Goal: Transaction & Acquisition: Purchase product/service

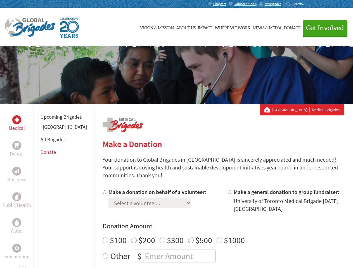
click at [309, 4] on div "Search for:" at bounding box center [297, 4] width 22 height 4
click at [323, 28] on span "Get Involved" at bounding box center [325, 28] width 38 height 7
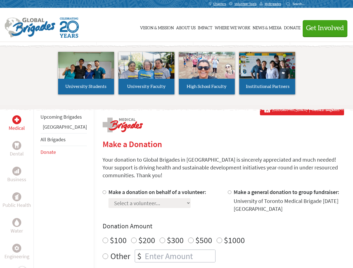
click at [177, 75] on li "High School Faculty" at bounding box center [207, 73] width 60 height 51
click at [37, 186] on div "Upcoming Brigades Greece All Brigades Donate" at bounding box center [64, 238] width 60 height 268
click at [214, 224] on div "Donation Amount $100 $200 $300 $500 $1000 Other $" at bounding box center [224, 242] width 242 height 41
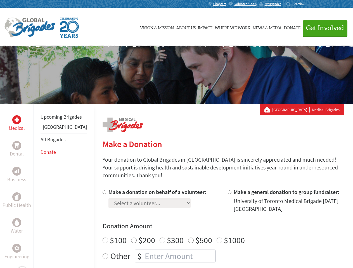
click at [103, 191] on input "Make a donation on behalf of a volunteer:" at bounding box center [105, 193] width 4 height 4
radio input "true"
click at [228, 191] on input "Make a general donation to group fundraiser:" at bounding box center [230, 193] width 4 height 4
radio input "true"
